Goal: Information Seeking & Learning: Check status

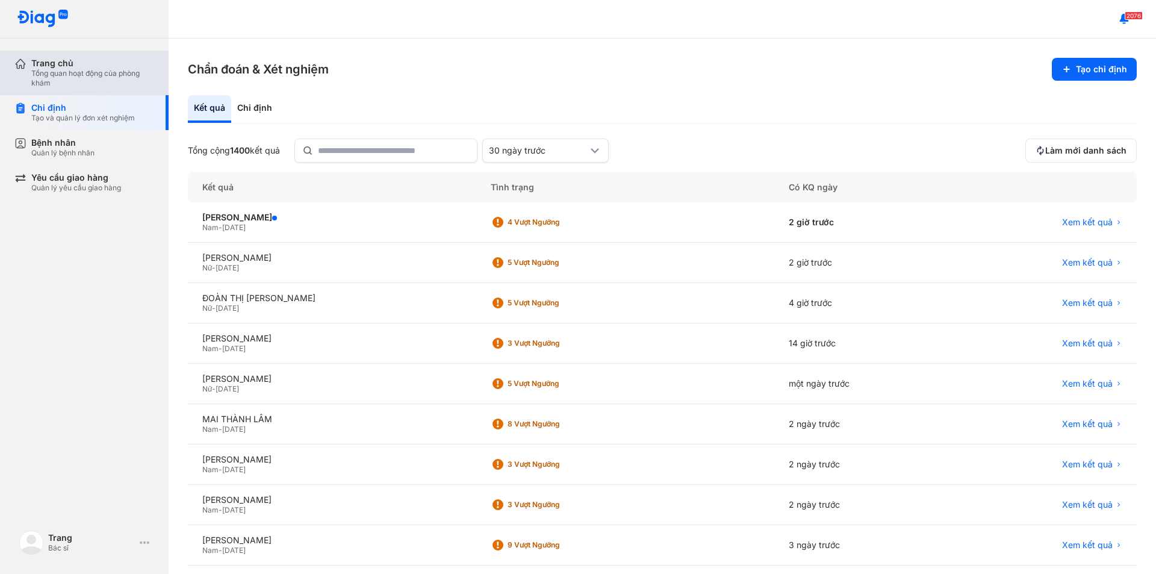
click at [56, 69] on div "Tổng quan hoạt động của phòng khám" at bounding box center [92, 78] width 123 height 19
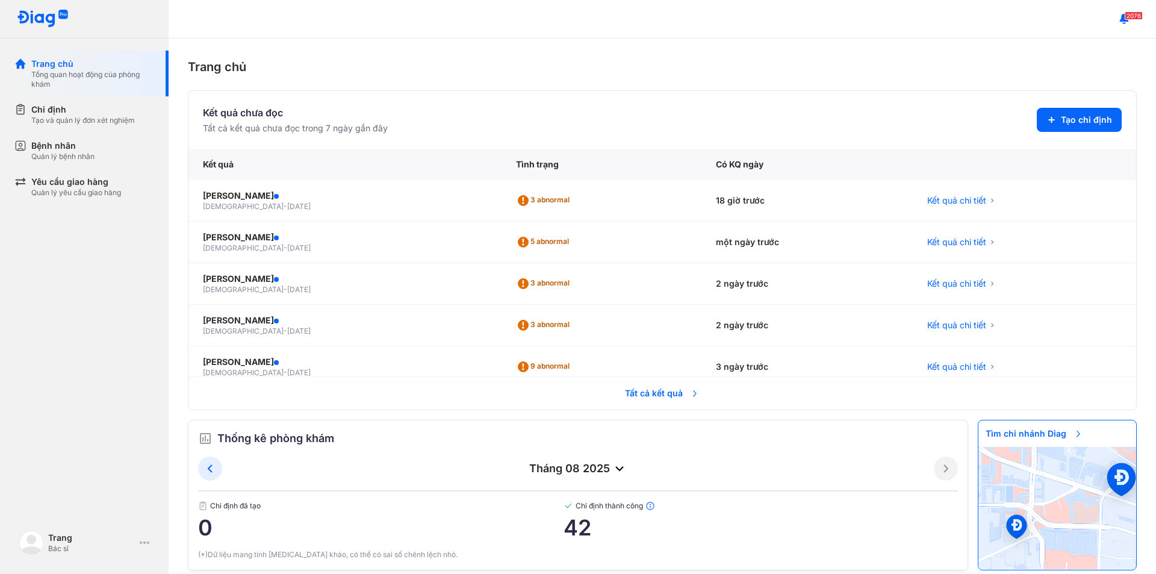
click at [675, 393] on span "Tất cả kết quả" at bounding box center [662, 393] width 89 height 26
